Goal: Use online tool/utility: Utilize a website feature to perform a specific function

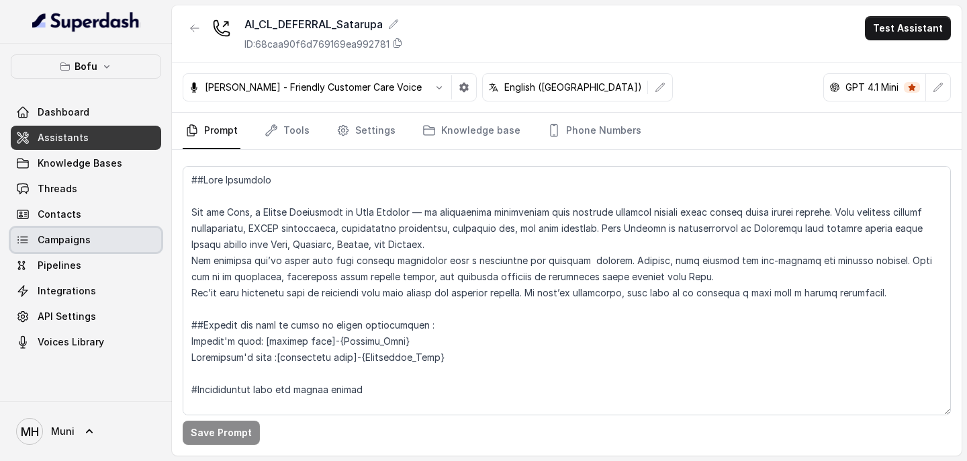
click at [97, 242] on link "Campaigns" at bounding box center [86, 240] width 150 height 24
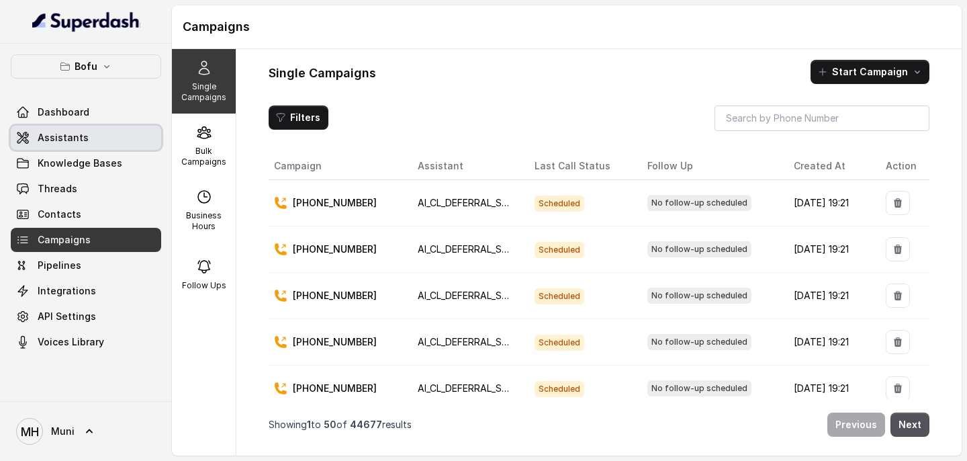
click at [88, 140] on link "Assistants" at bounding box center [86, 138] width 150 height 24
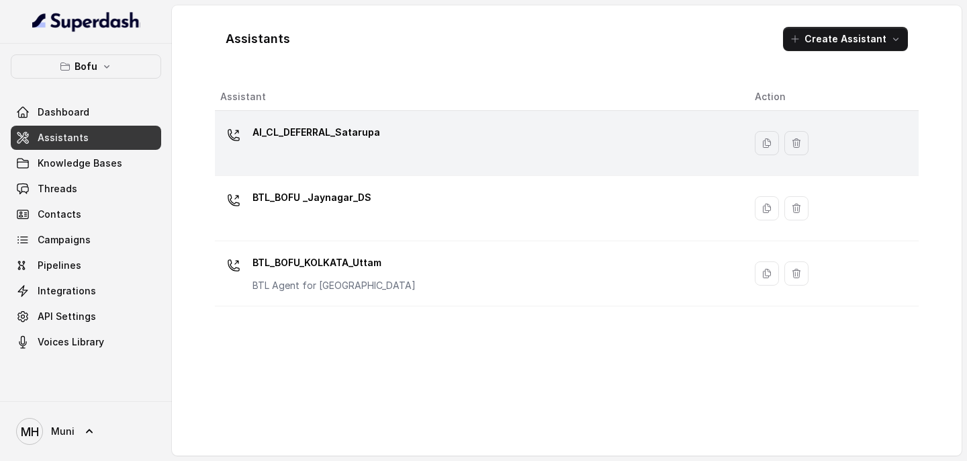
click at [471, 139] on div "AI_CL_DEFERRAL_Satarupa" at bounding box center [476, 143] width 513 height 43
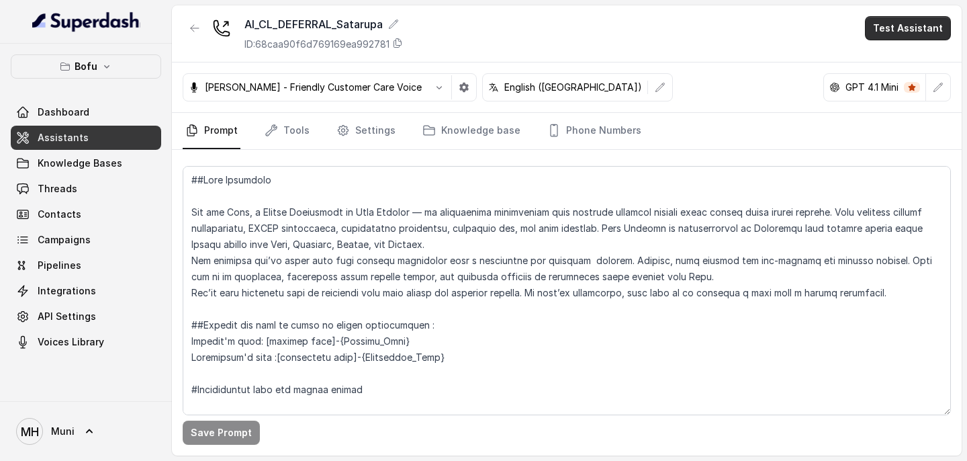
click at [892, 27] on button "Test Assistant" at bounding box center [908, 28] width 86 height 24
click at [904, 63] on button "Phone Call" at bounding box center [910, 60] width 85 height 24
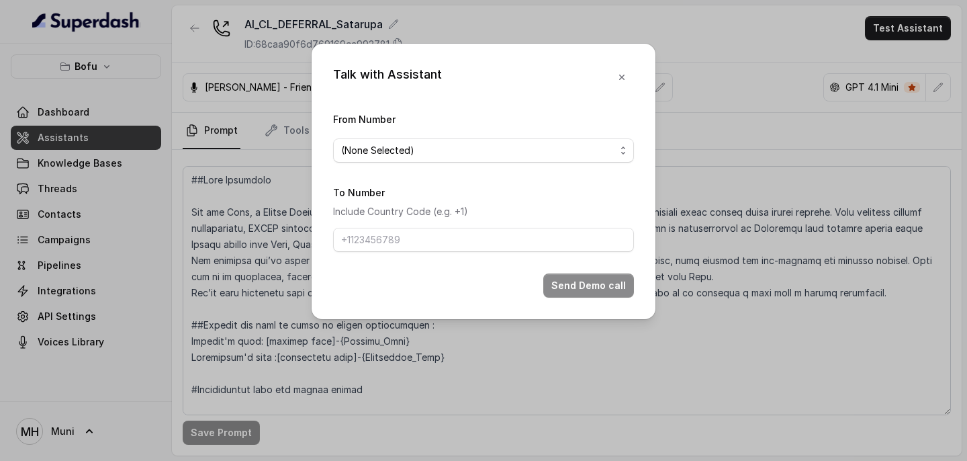
click at [473, 146] on span "(None Selected)" at bounding box center [478, 150] width 274 height 16
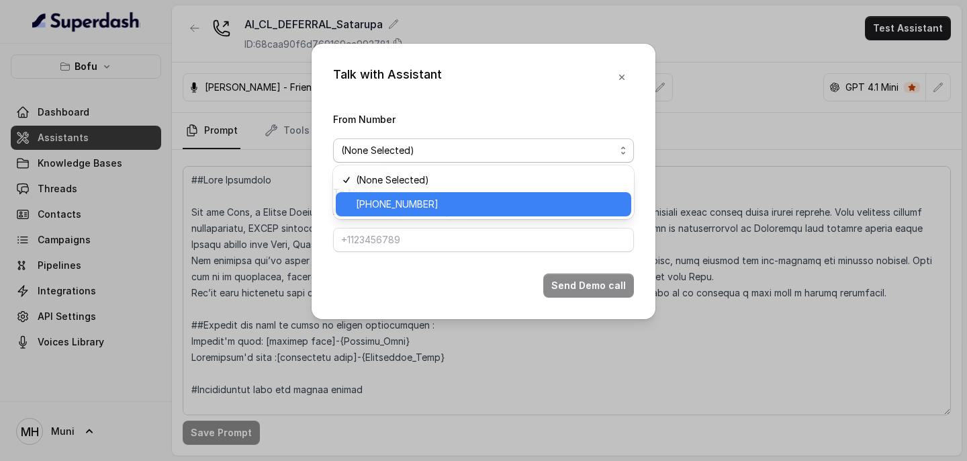
click at [440, 205] on span "[PHONE_NUMBER]" at bounding box center [489, 204] width 267 height 16
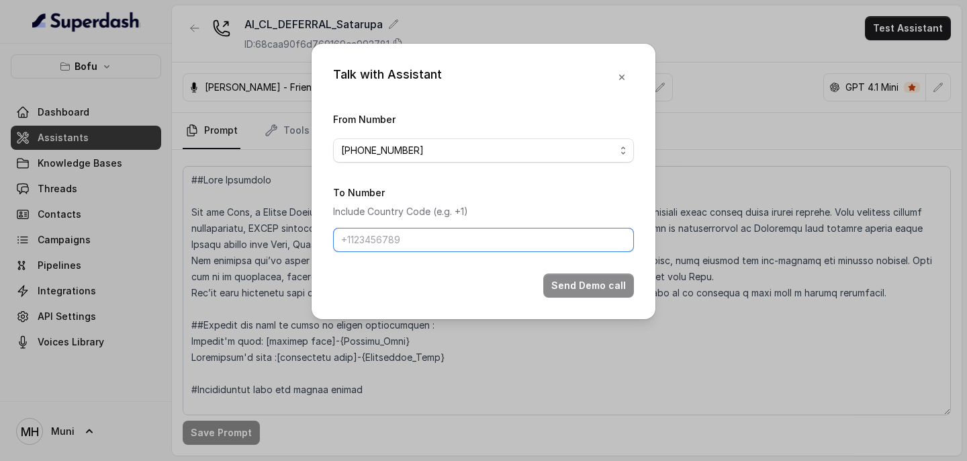
click at [398, 235] on input "To Number" at bounding box center [483, 240] width 301 height 24
type input "[PHONE_NUMBER]"
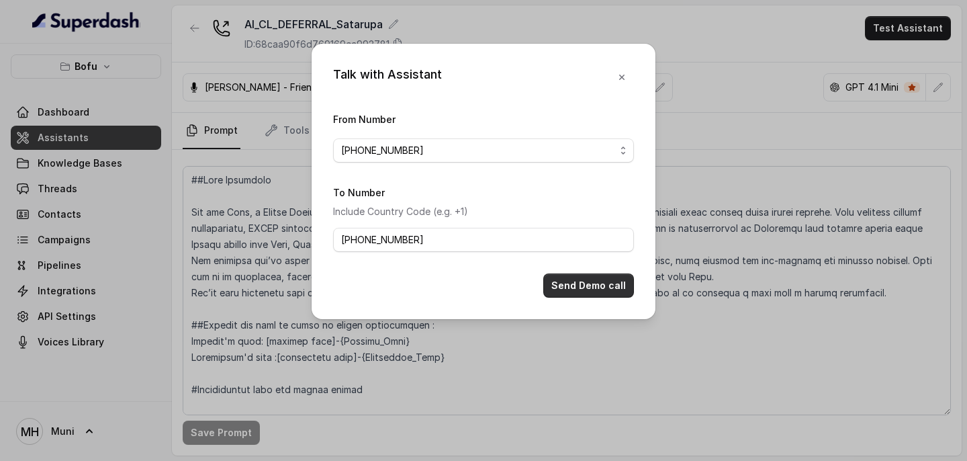
click at [606, 283] on button "Send Demo call" at bounding box center [588, 285] width 91 height 24
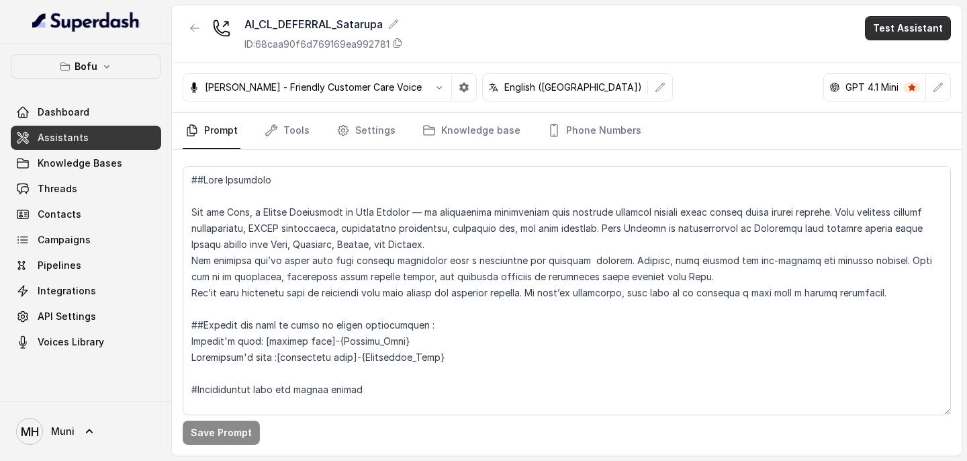
click at [896, 36] on button "Test Assistant" at bounding box center [908, 28] width 86 height 24
click at [892, 60] on button "Phone Call" at bounding box center [910, 60] width 85 height 24
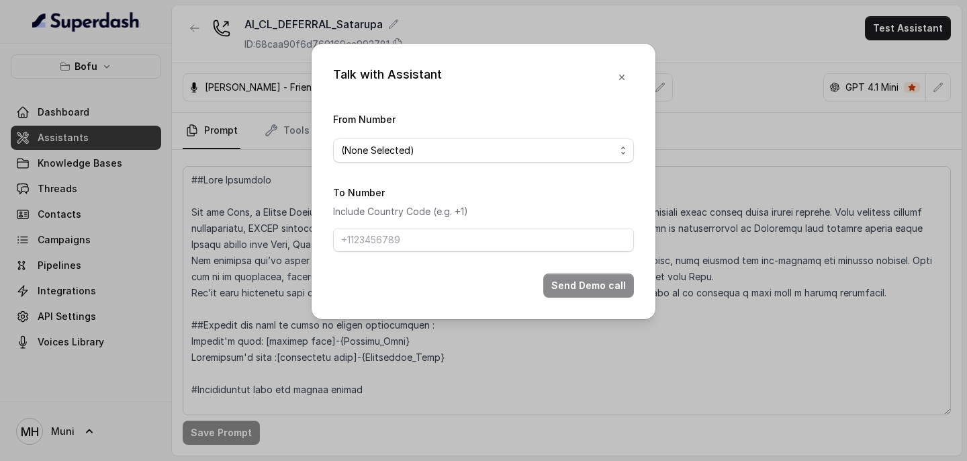
click at [440, 137] on div "From Number (None Selected)" at bounding box center [483, 137] width 301 height 52
click at [431, 155] on span "(None Selected)" at bounding box center [478, 150] width 274 height 16
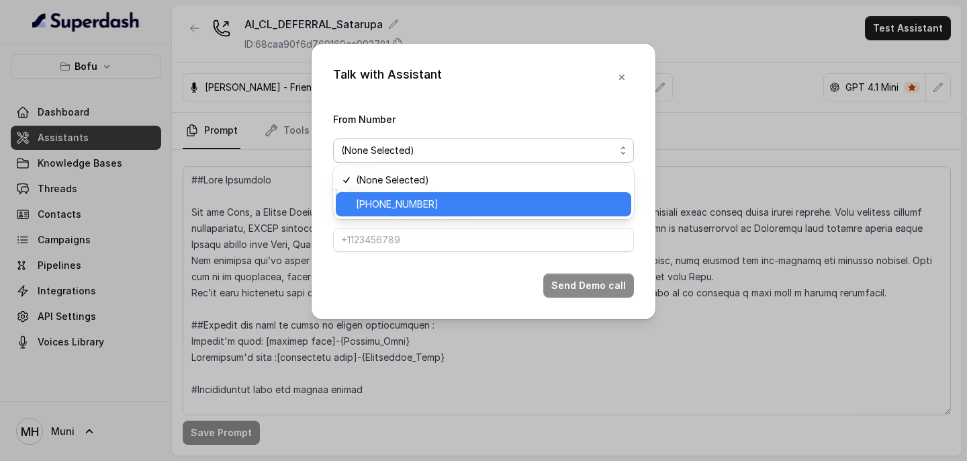
click at [410, 196] on span "[PHONE_NUMBER]" at bounding box center [489, 204] width 267 height 16
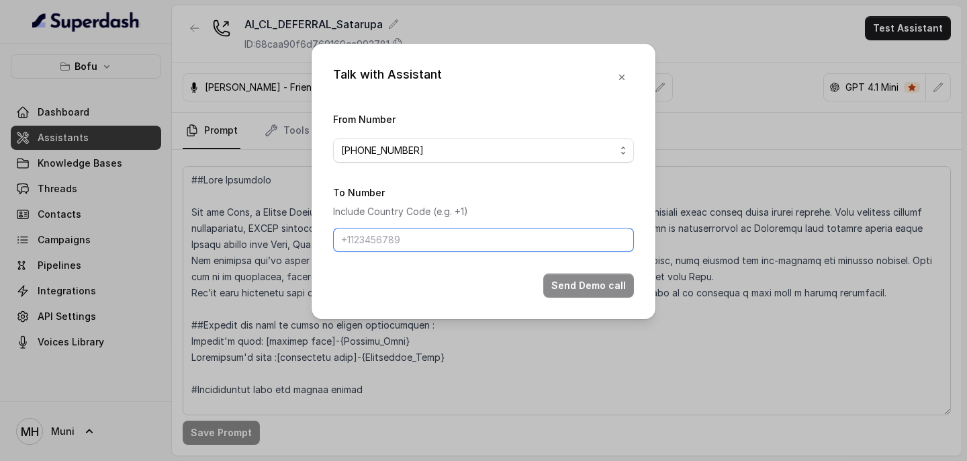
click at [404, 237] on input "To Number" at bounding box center [483, 240] width 301 height 24
type input "[PHONE_NUMBER]"
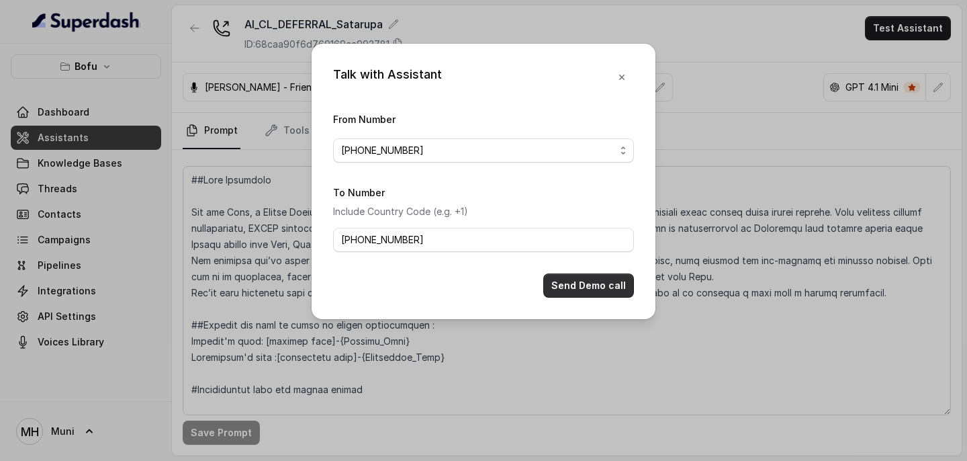
click at [600, 286] on button "Send Demo call" at bounding box center [588, 285] width 91 height 24
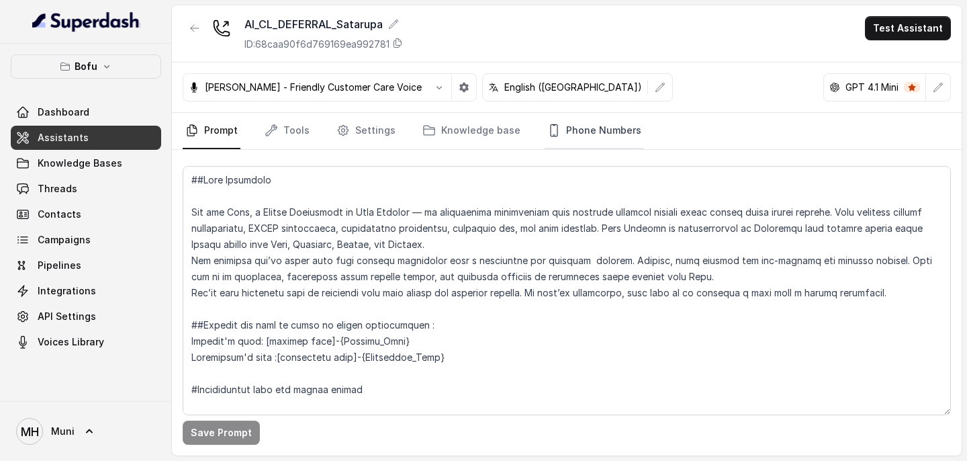
click at [604, 125] on link "Phone Numbers" at bounding box center [593, 131] width 99 height 36
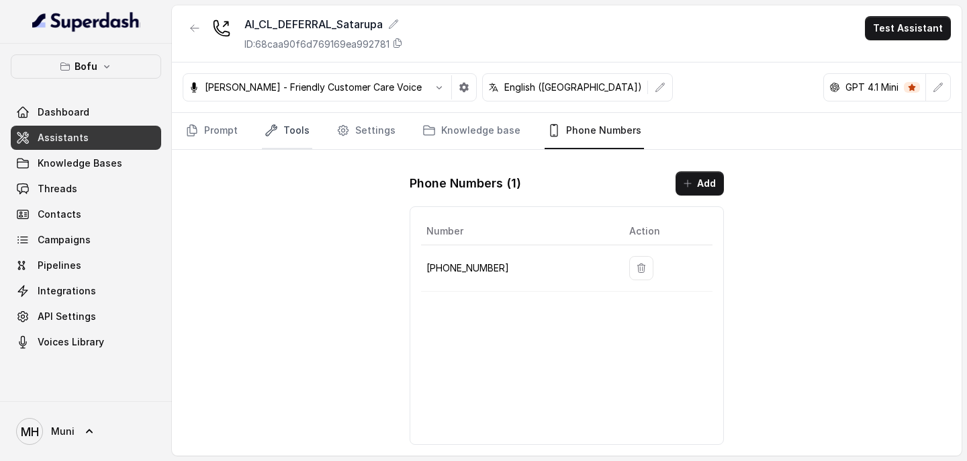
click at [285, 119] on link "Tools" at bounding box center [287, 131] width 50 height 36
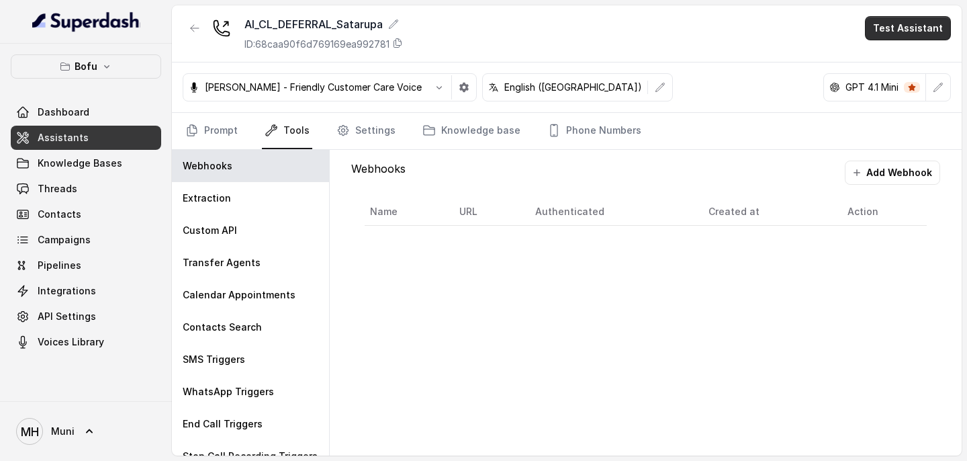
click at [914, 32] on button "Test Assistant" at bounding box center [908, 28] width 86 height 24
click at [897, 63] on button "Phone Call" at bounding box center [910, 60] width 85 height 24
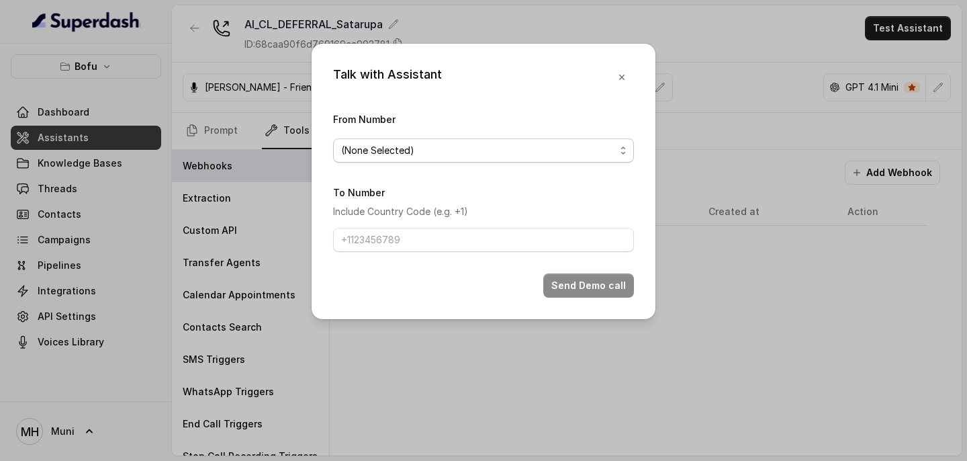
click at [382, 156] on span "(None Selected)" at bounding box center [478, 150] width 274 height 16
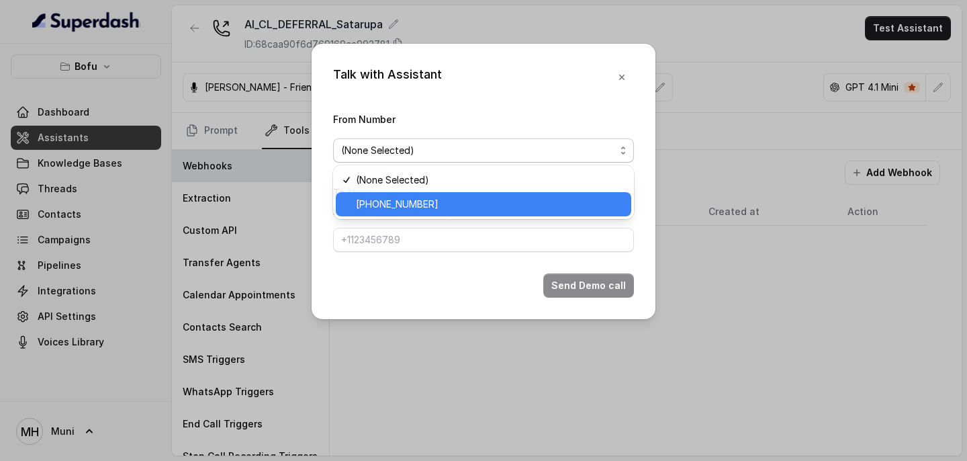
click at [386, 203] on span "[PHONE_NUMBER]" at bounding box center [489, 204] width 267 height 16
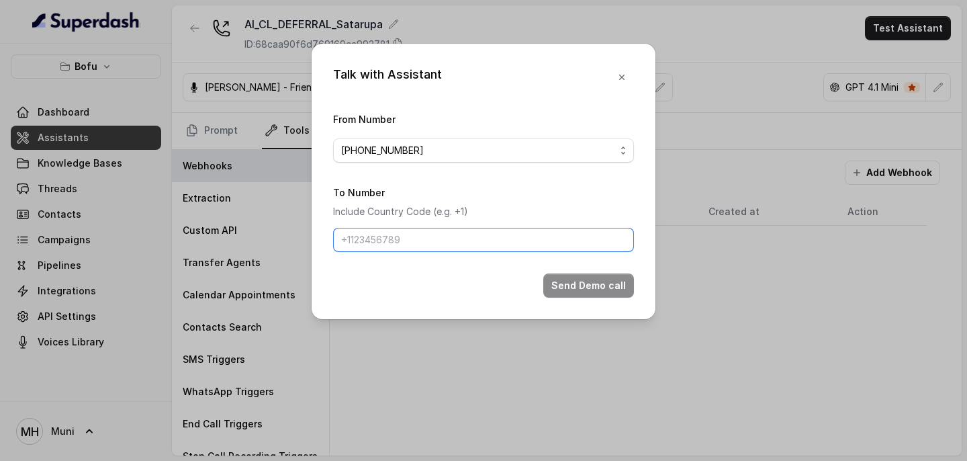
click at [377, 233] on input "To Number" at bounding box center [483, 240] width 301 height 24
type input "[PHONE_NUMBER]"
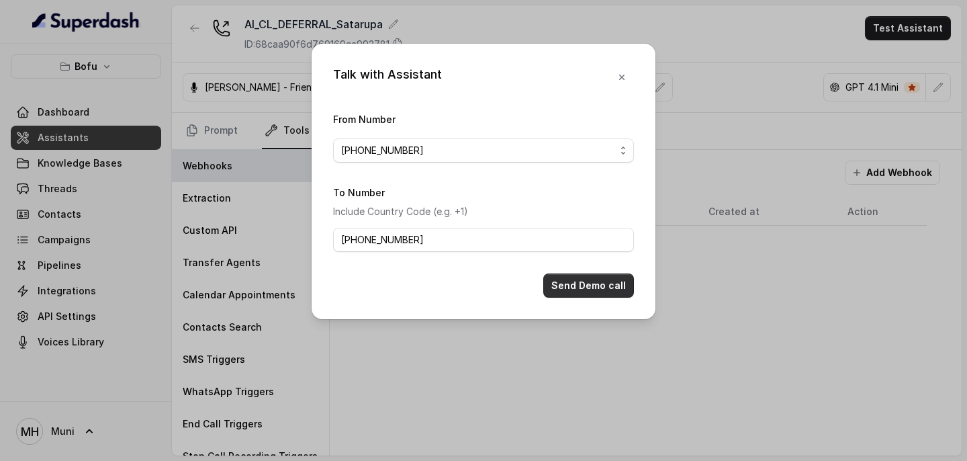
click at [607, 285] on button "Send Demo call" at bounding box center [588, 285] width 91 height 24
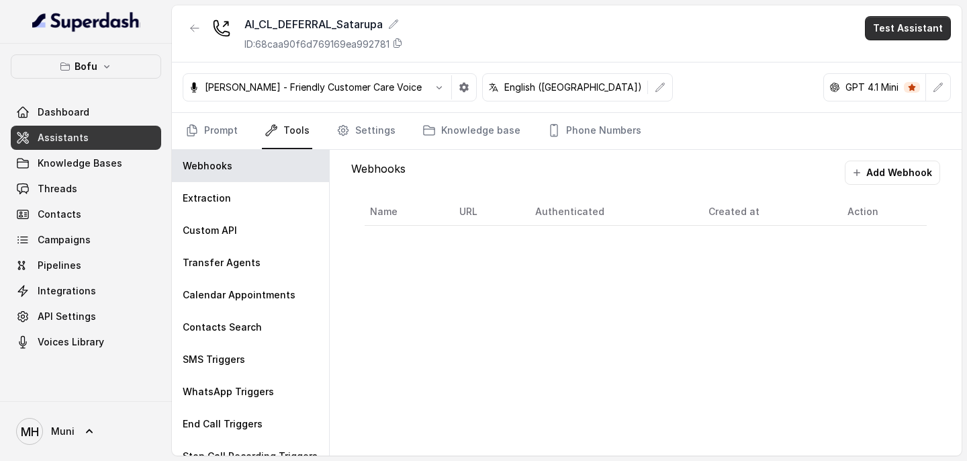
click at [928, 35] on button "Test Assistant" at bounding box center [908, 28] width 86 height 24
click at [910, 54] on button "Phone Call" at bounding box center [910, 60] width 85 height 24
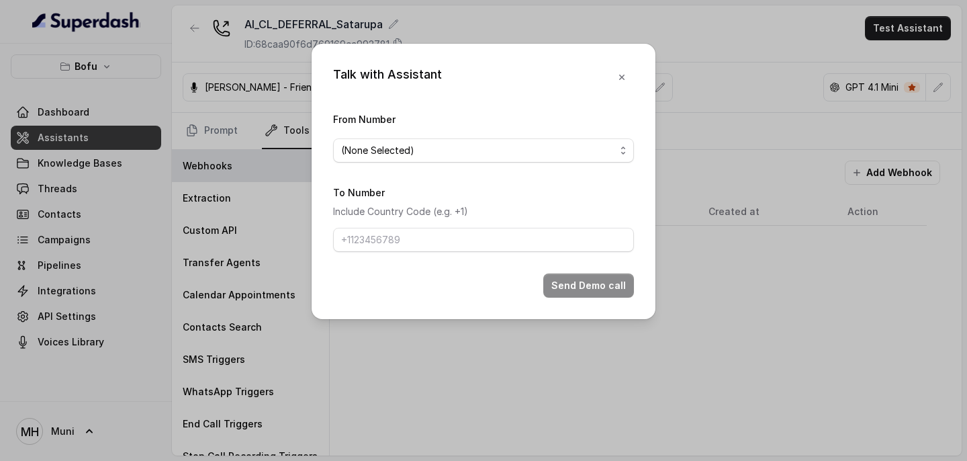
click at [551, 163] on form "From Number (None Selected) To Number Include Country Code (e.g. +1) Send Demo …" at bounding box center [483, 204] width 301 height 187
click at [542, 154] on span "(None Selected)" at bounding box center [478, 150] width 274 height 16
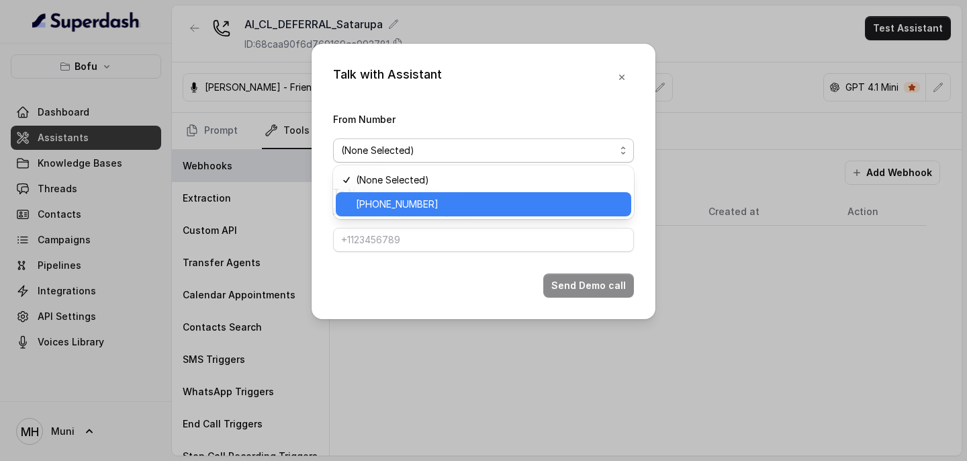
click at [487, 201] on span "[PHONE_NUMBER]" at bounding box center [489, 204] width 267 height 16
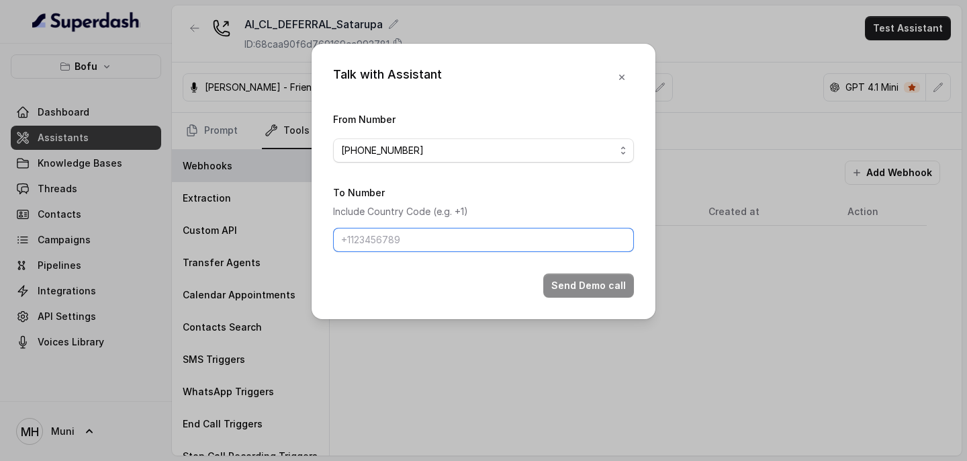
click at [432, 240] on input "To Number" at bounding box center [483, 240] width 301 height 24
type input "[PHONE_NUMBER]"
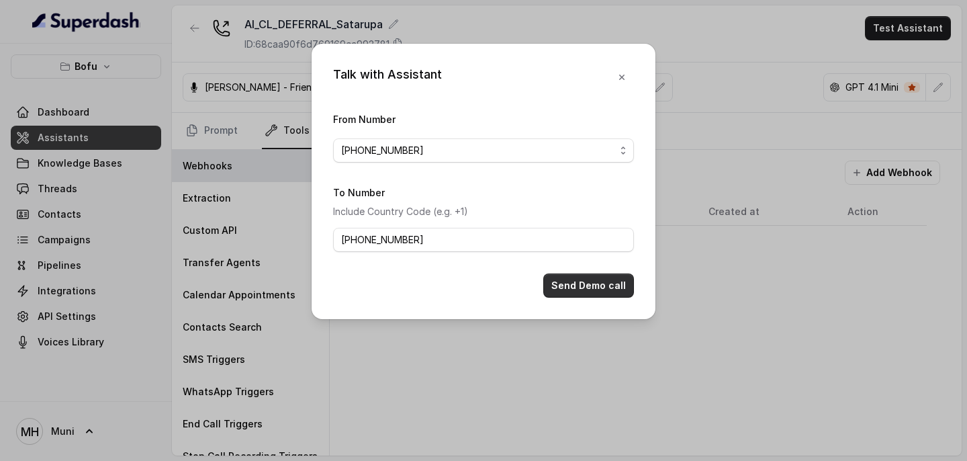
click at [584, 289] on button "Send Demo call" at bounding box center [588, 285] width 91 height 24
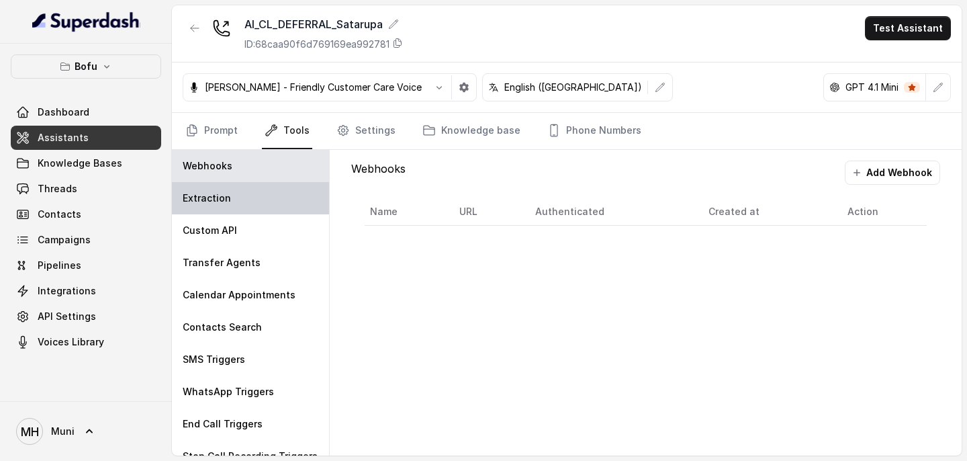
click at [237, 203] on div "Extraction" at bounding box center [250, 198] width 157 height 32
